Goal: Register for event/course

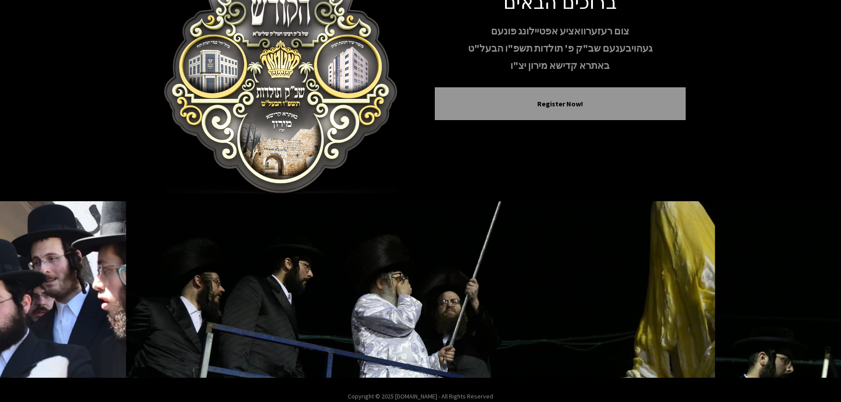
scroll to position [91, 0]
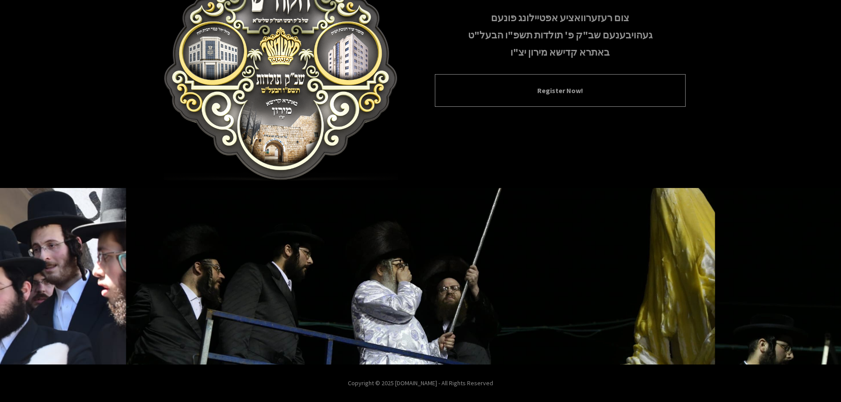
click at [566, 101] on div "Register Now!" at bounding box center [560, 90] width 251 height 33
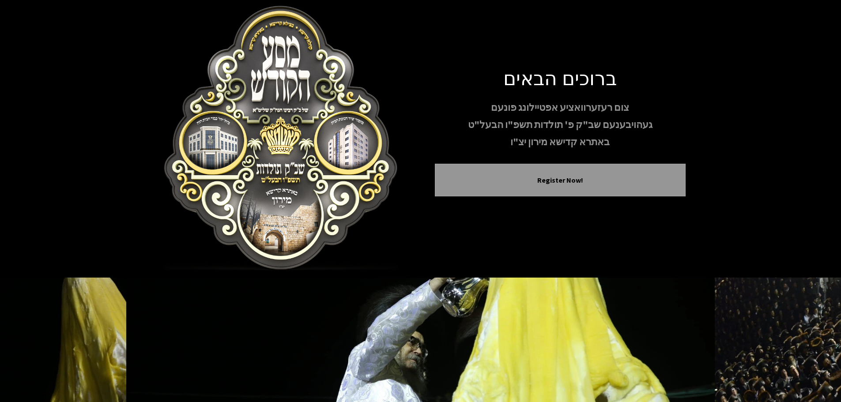
scroll to position [0, 0]
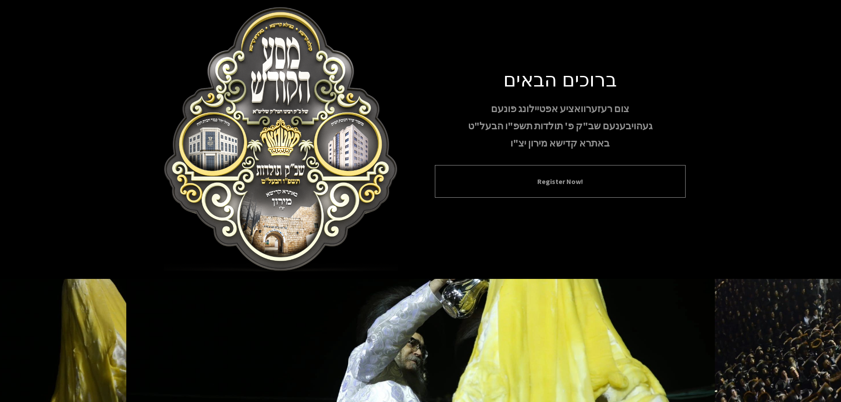
click at [557, 181] on button "Register Now!" at bounding box center [560, 181] width 229 height 11
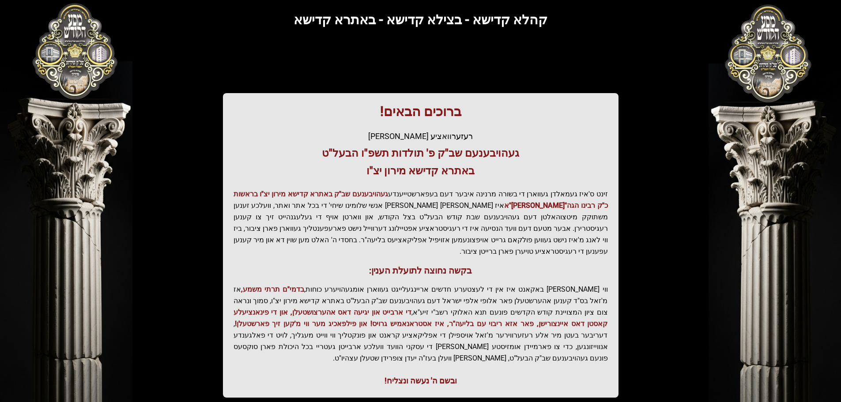
scroll to position [109, 0]
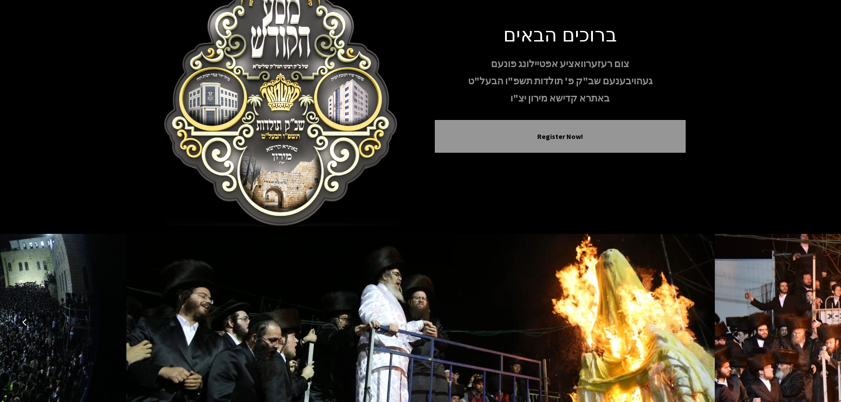
scroll to position [88, 0]
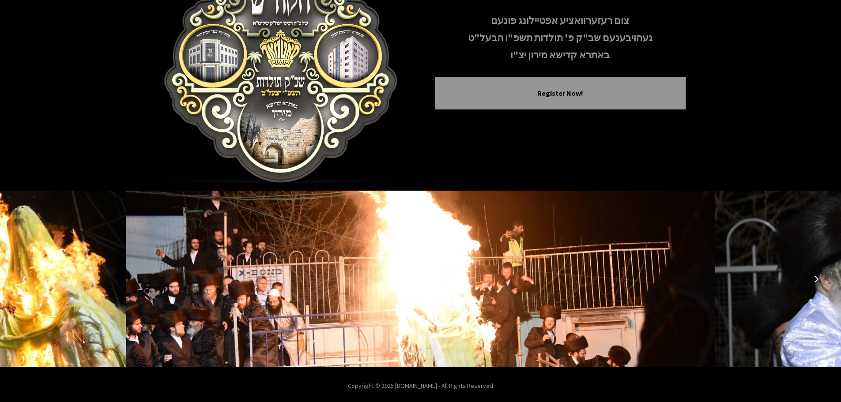
click at [819, 276] on icon "Next image" at bounding box center [816, 279] width 7 height 7
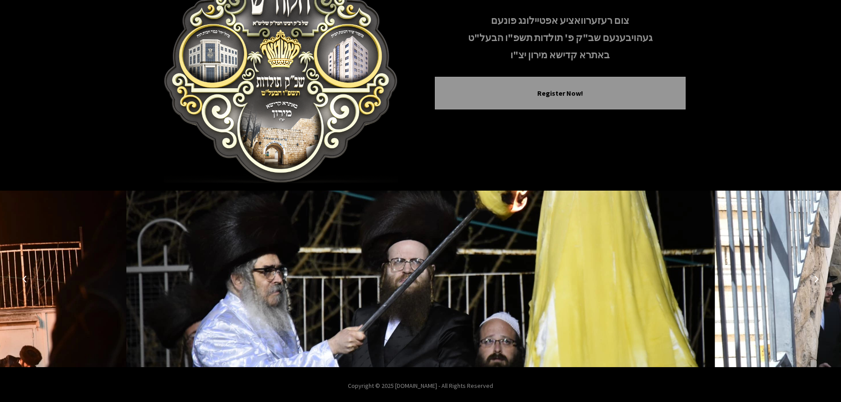
click at [819, 276] on icon "Next image" at bounding box center [816, 279] width 7 height 7
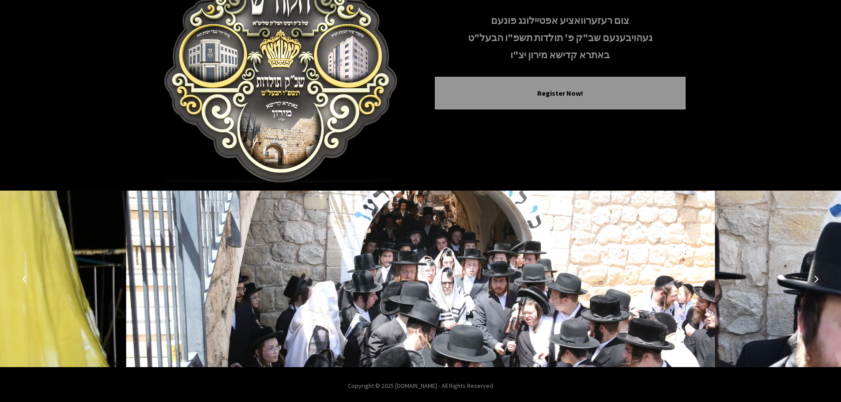
click at [819, 276] on icon "Next image" at bounding box center [816, 279] width 7 height 7
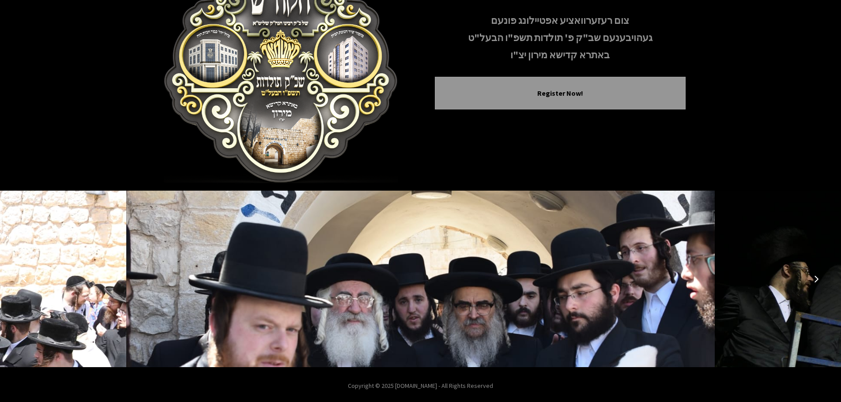
click at [819, 276] on icon "Next image" at bounding box center [816, 279] width 7 height 7
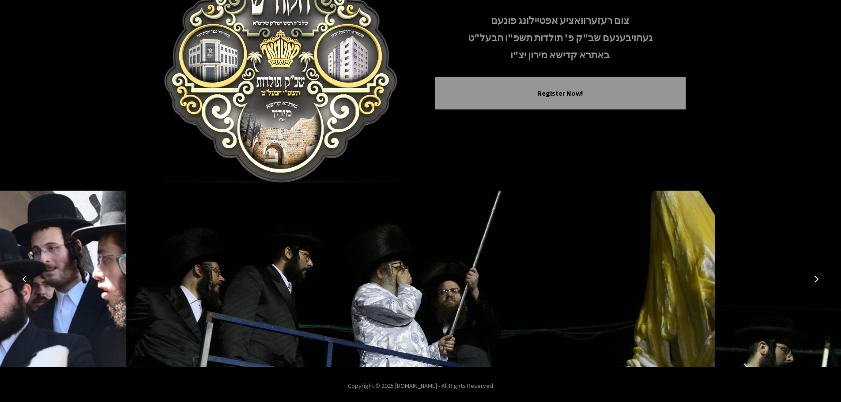
click at [819, 276] on icon "Next image" at bounding box center [816, 279] width 7 height 7
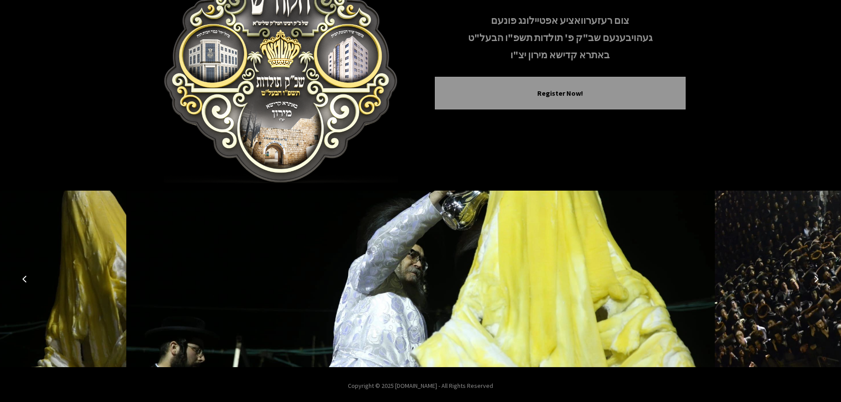
click at [819, 276] on icon "Next image" at bounding box center [816, 279] width 7 height 7
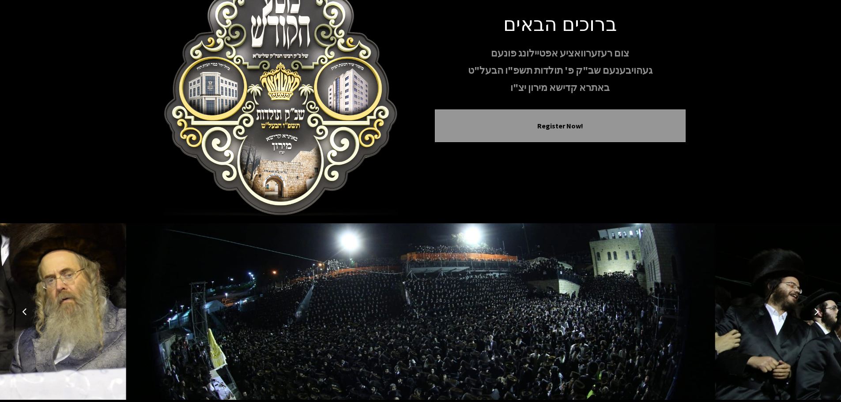
scroll to position [91, 0]
